Goal: Information Seeking & Learning: Learn about a topic

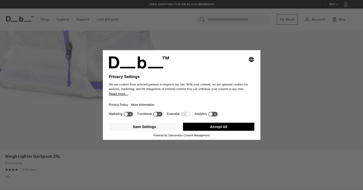
click at [212, 127] on button "Accept All" at bounding box center [218, 127] width 71 height 8
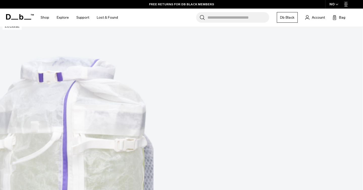
scroll to position [144, 0]
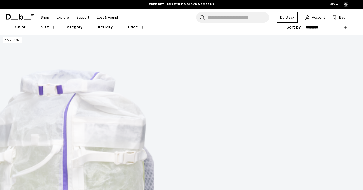
click at [146, 35] on img at bounding box center [181, 35] width 363 height 0
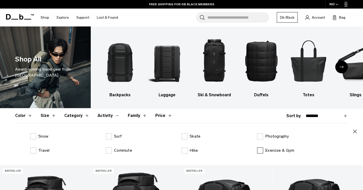
click at [264, 149] on label "Exercise & Gym" at bounding box center [275, 150] width 37 height 6
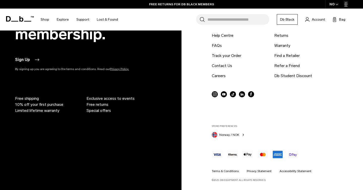
scroll to position [1022, 0]
